Goal: Information Seeking & Learning: Learn about a topic

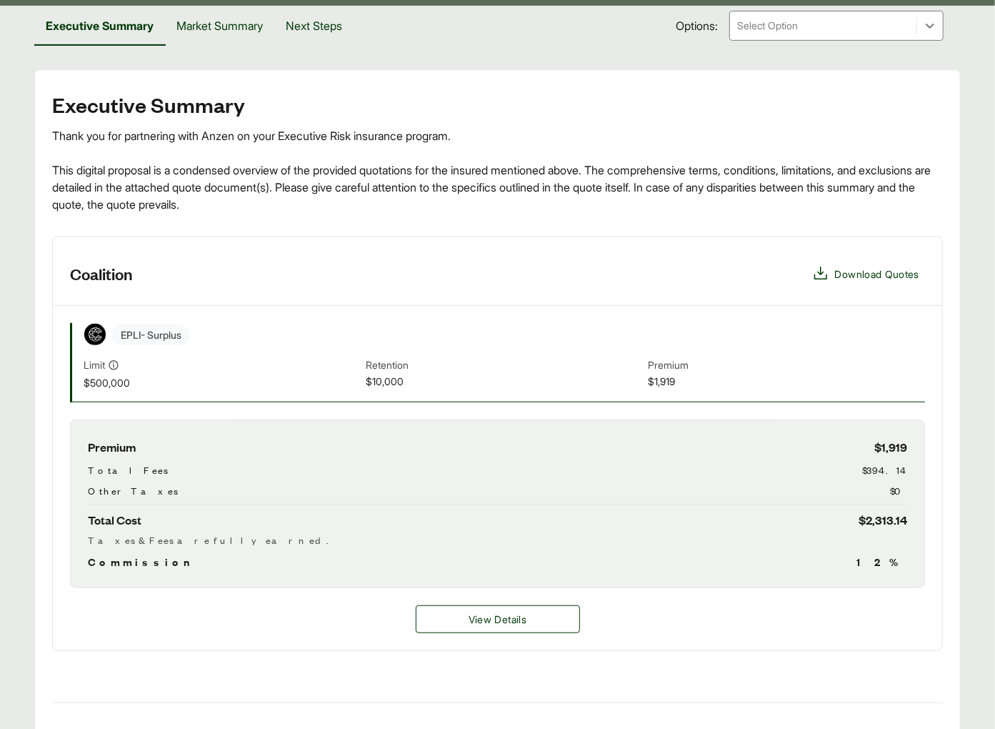
scroll to position [260, 0]
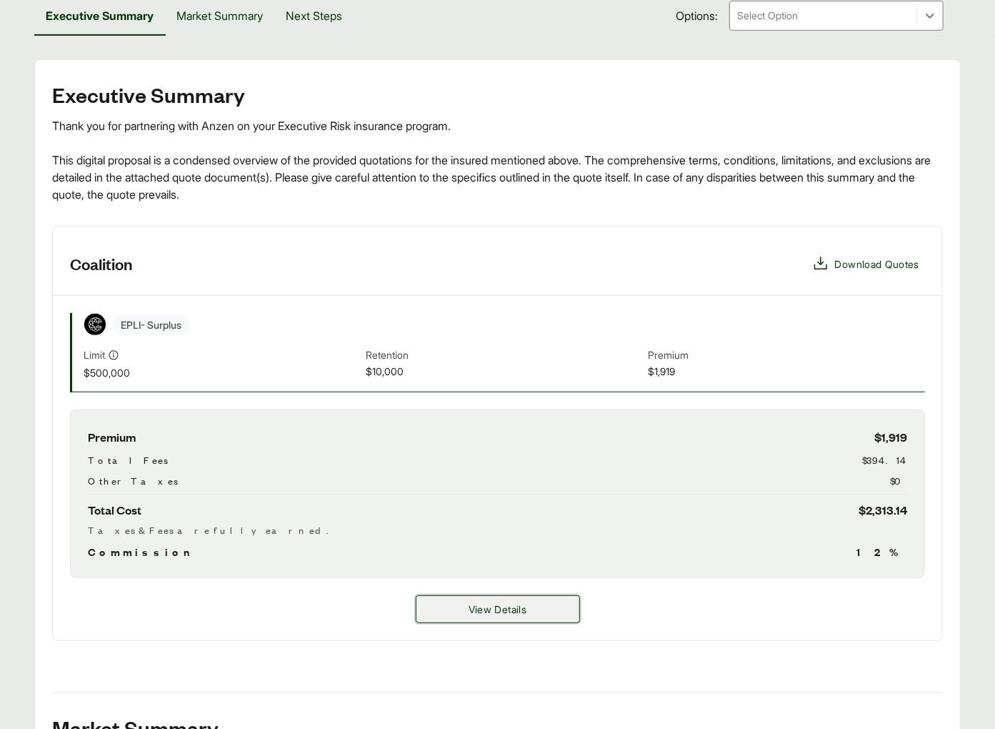
click at [534, 595] on button "View Details" at bounding box center [498, 609] width 164 height 28
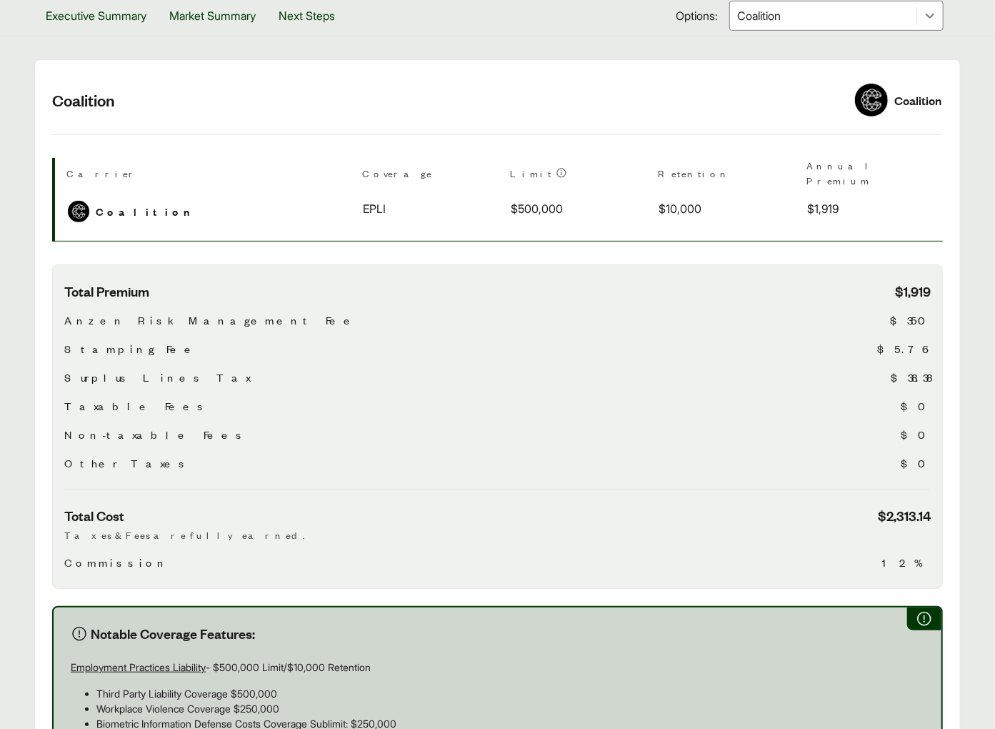
scroll to position [617, 0]
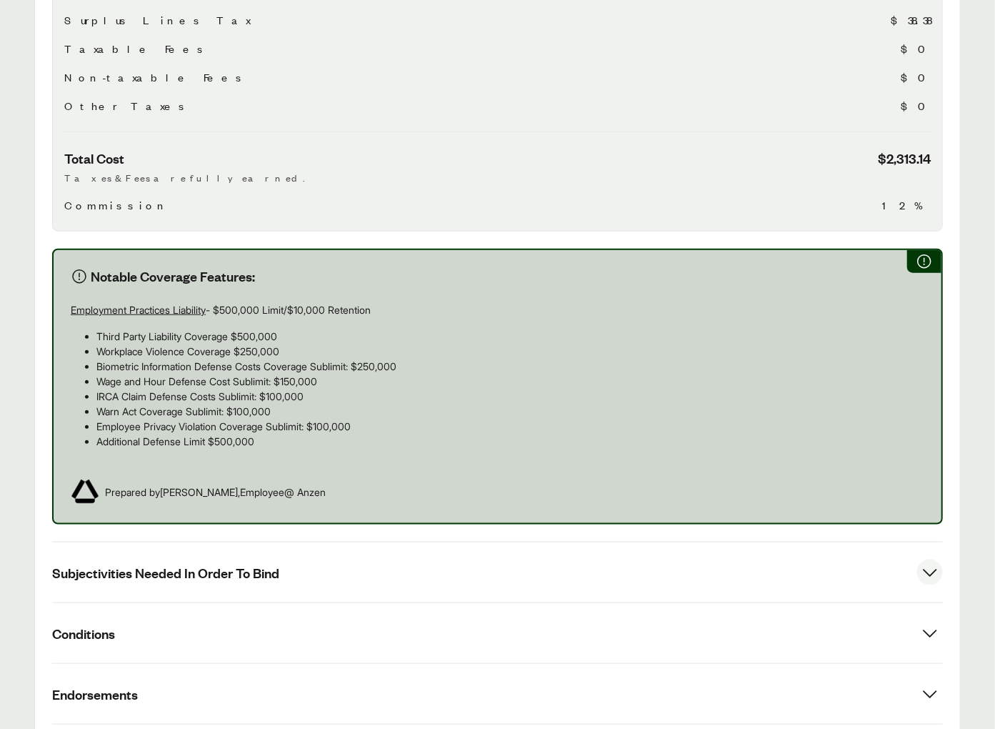
click at [242, 542] on button "Subjectivities Needed In Order To Bind" at bounding box center [497, 572] width 891 height 60
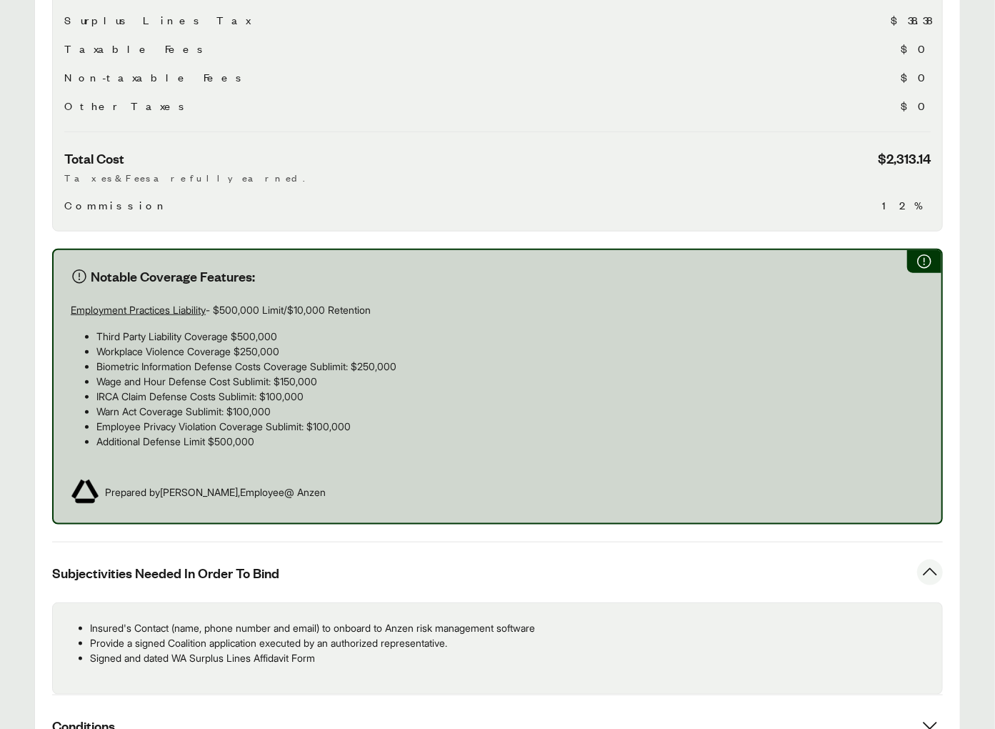
scroll to position [341, 0]
